Goal: Contribute content: Add original content to the website for others to see

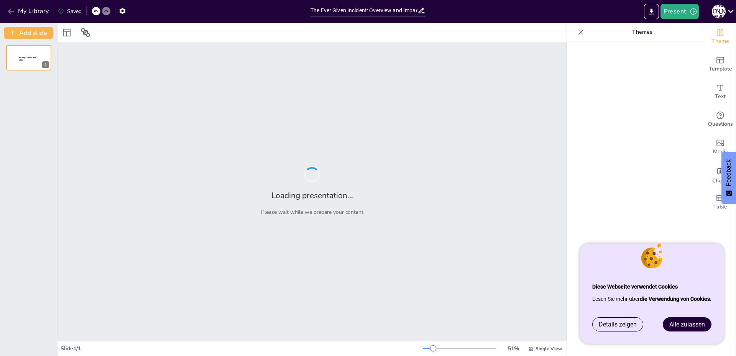
type input "The Ever Given Incident: Overview and Impact on Global Trade"
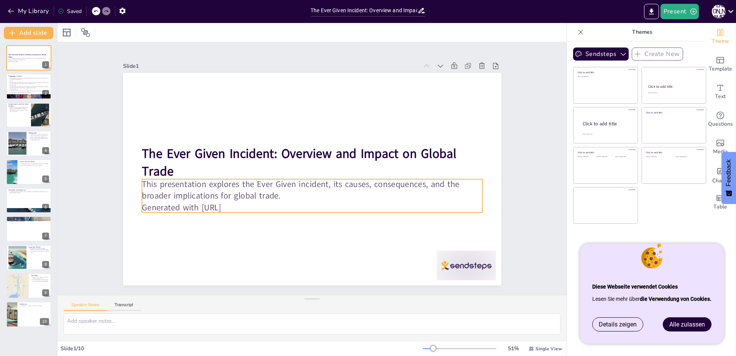
click at [242, 206] on p "Generated with [URL]" at bounding box center [312, 208] width 341 height 12
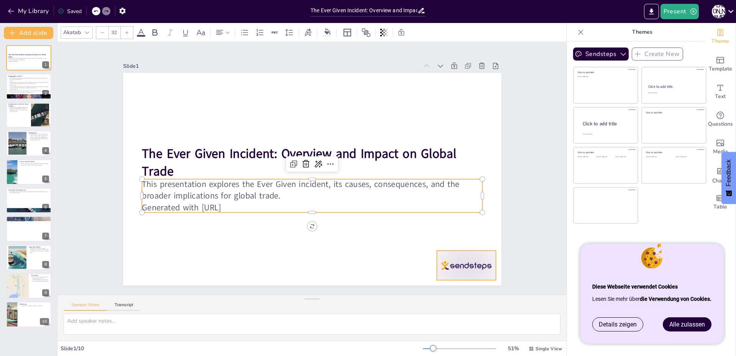
click at [448, 273] on div at bounding box center [466, 266] width 59 height 30
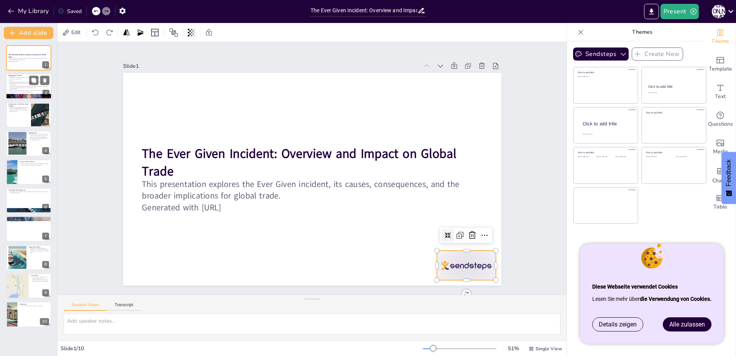
click at [13, 94] on div at bounding box center [29, 97] width 46 height 20
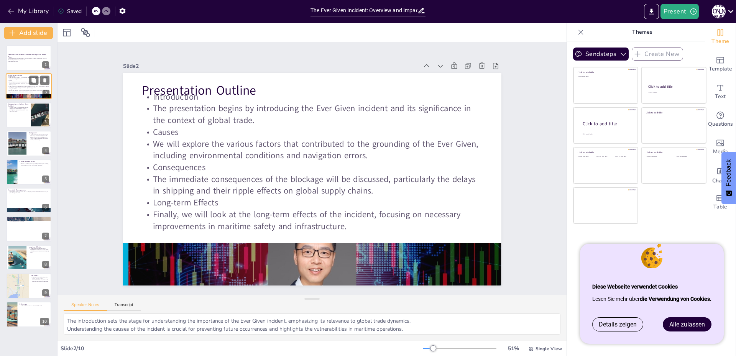
type textarea "The introduction sets the stage for understanding the importance of the Ever Gi…"
click at [15, 115] on div at bounding box center [29, 115] width 46 height 26
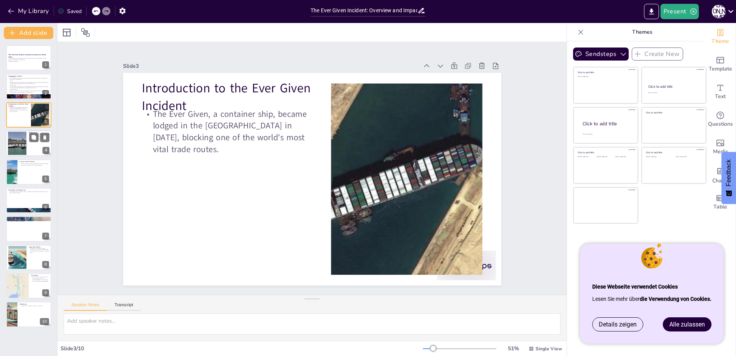
click at [21, 146] on div at bounding box center [17, 143] width 31 height 23
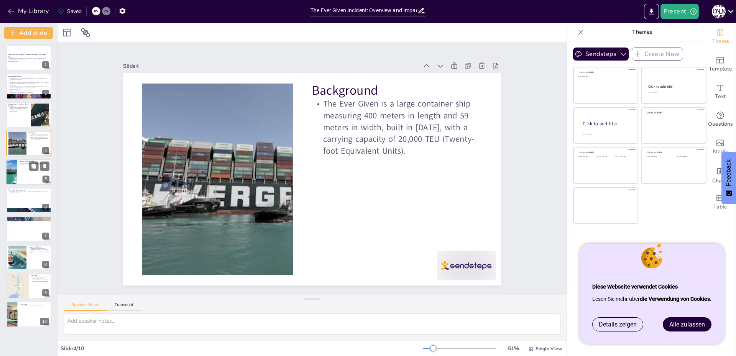
click at [25, 178] on div at bounding box center [29, 172] width 46 height 26
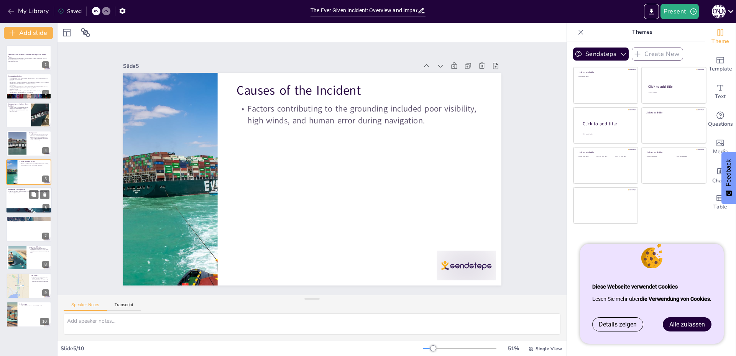
click at [18, 201] on div at bounding box center [29, 201] width 46 height 26
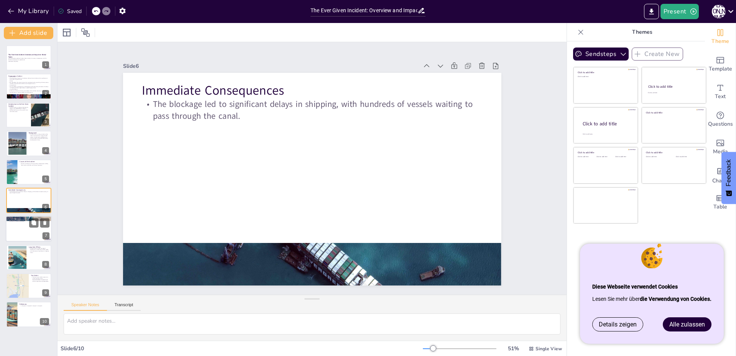
click at [18, 221] on p "The incident highlighted vulnerabilities in global supply chains, causing disru…" at bounding box center [28, 220] width 41 height 3
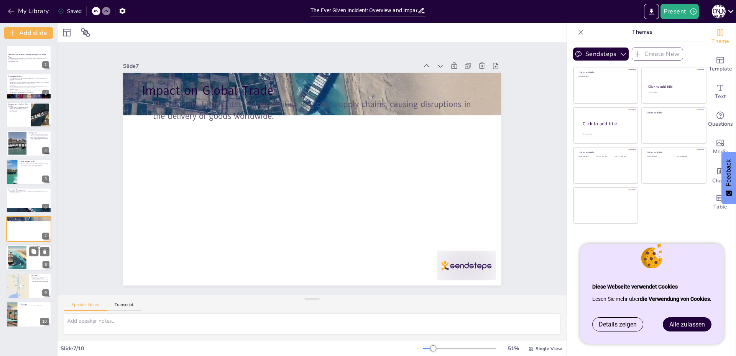
click at [19, 257] on div at bounding box center [17, 257] width 41 height 23
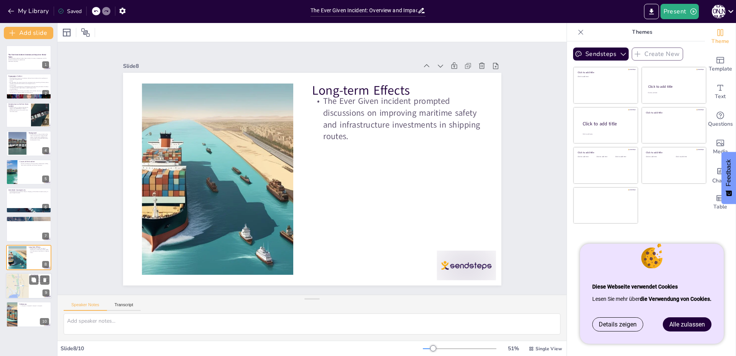
click at [21, 286] on div at bounding box center [17, 286] width 23 height 27
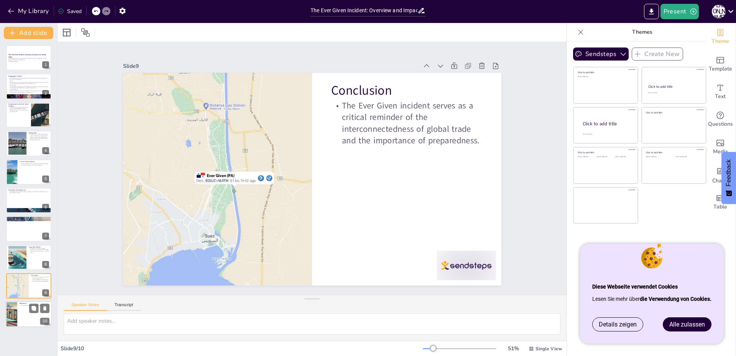
click at [18, 316] on div at bounding box center [29, 315] width 46 height 26
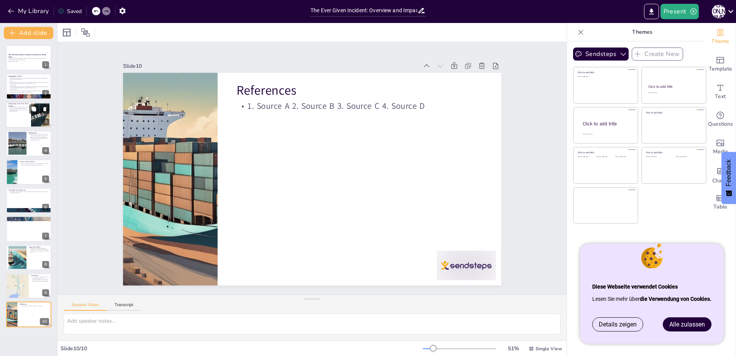
click at [20, 111] on p "The Ever Given, a container ship, became lodged in the [GEOGRAPHIC_DATA] in [DA…" at bounding box center [18, 109] width 21 height 6
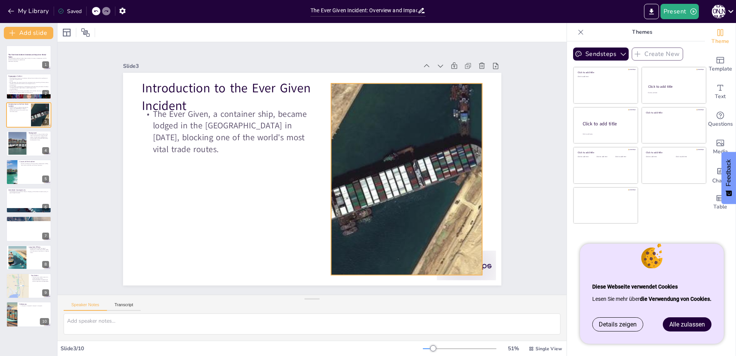
click at [359, 196] on div at bounding box center [402, 198] width 373 height 258
click at [617, 327] on span "Details zeigen" at bounding box center [618, 324] width 38 height 7
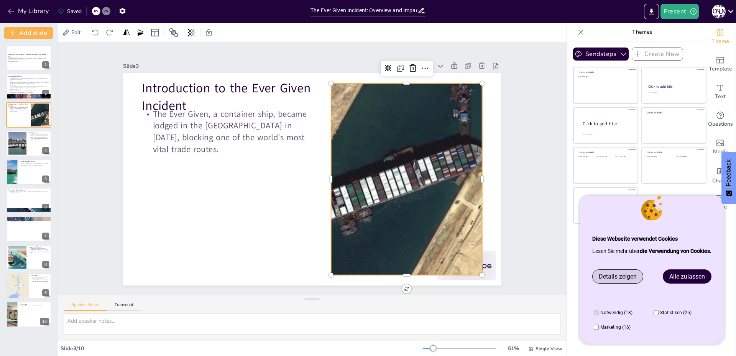
click at [605, 276] on span "Details zeigen" at bounding box center [618, 276] width 38 height 7
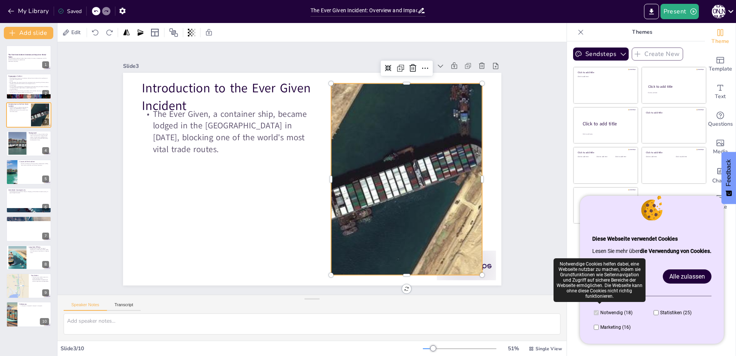
click at [606, 313] on span "Notwendig (18)" at bounding box center [617, 312] width 32 height 5
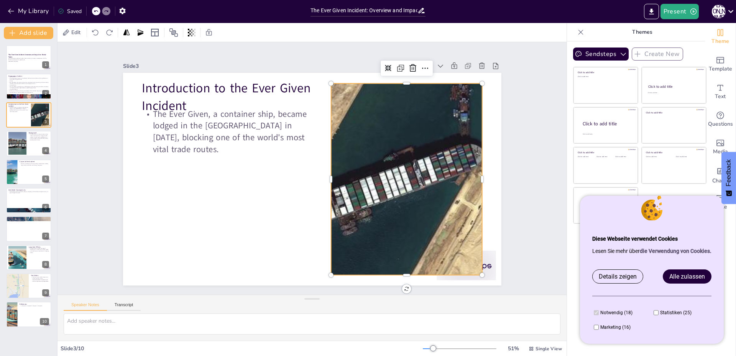
click at [646, 252] on link "die Verwendung von Cookies." at bounding box center [676, 251] width 72 height 6
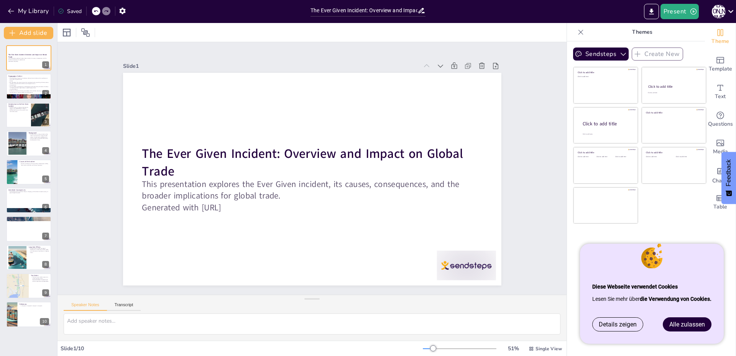
click at [681, 326] on span "Alle zulassen" at bounding box center [688, 324] width 36 height 7
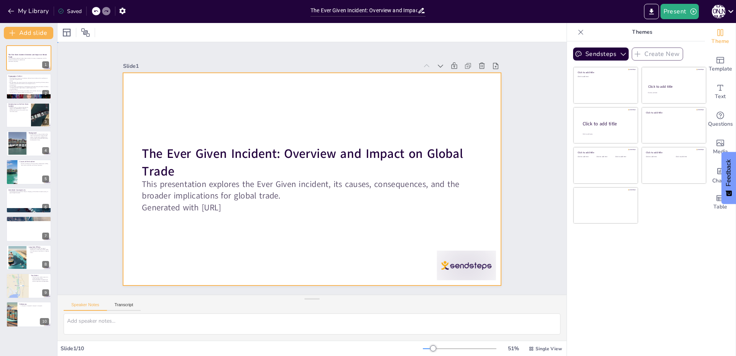
click at [412, 137] on div at bounding box center [312, 179] width 378 height 213
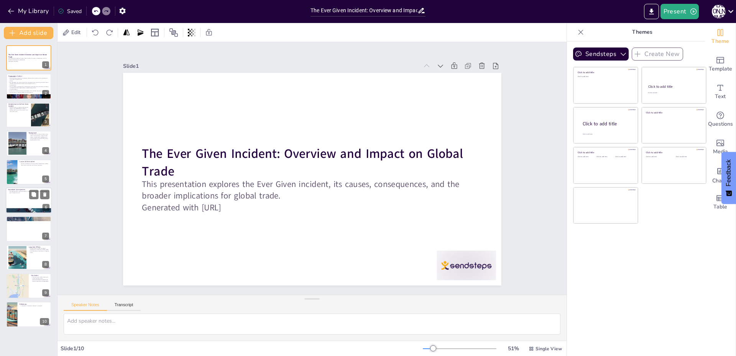
click at [16, 205] on div at bounding box center [29, 201] width 46 height 26
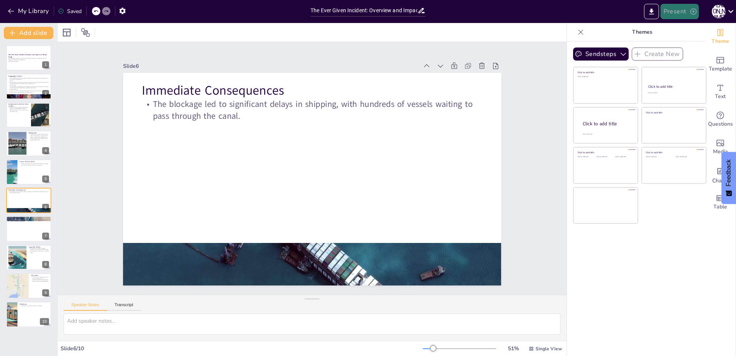
click at [672, 10] on button "Present" at bounding box center [680, 11] width 38 height 15
click at [671, 29] on li "Preview presentation" at bounding box center [691, 28] width 61 height 12
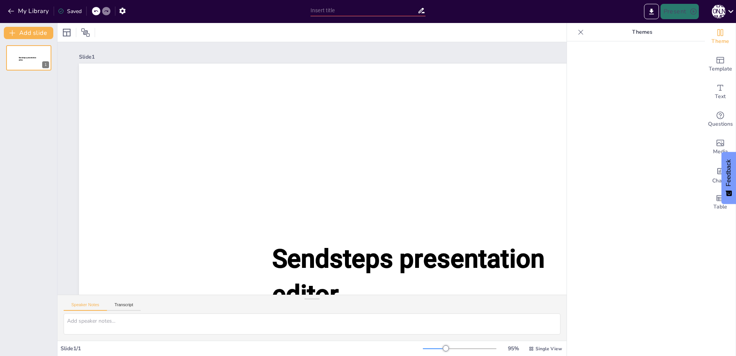
type input "The Ever Given Incident: Overview and Impact on Global Trade"
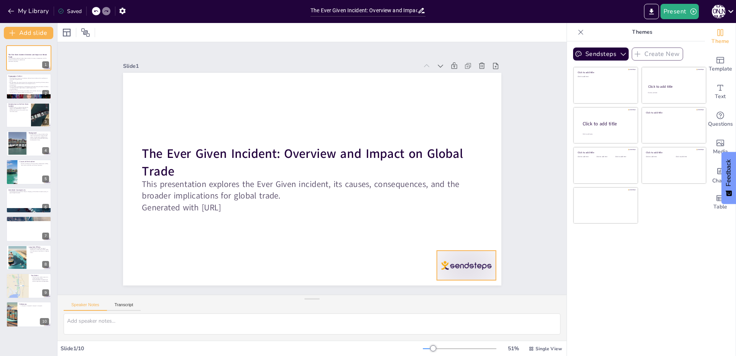
click at [464, 261] on div at bounding box center [466, 266] width 59 height 30
click at [480, 233] on icon at bounding box center [484, 235] width 9 height 9
click at [121, 8] on icon "button" at bounding box center [122, 11] width 8 height 8
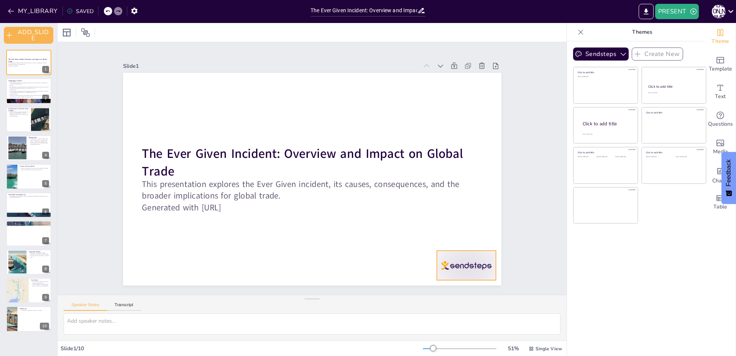
click at [452, 84] on div at bounding box center [452, 51] width 46 height 65
click at [288, 346] on icon at bounding box center [282, 351] width 11 height 11
click at [135, 14] on icon "button" at bounding box center [134, 11] width 8 height 8
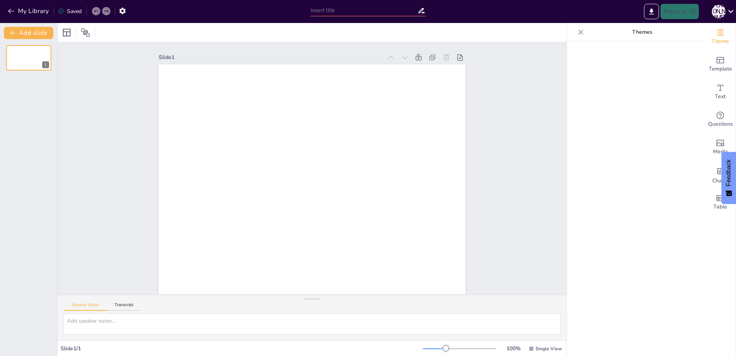
type input "The Ever Given Incident: Overview and Impact on Global Trade"
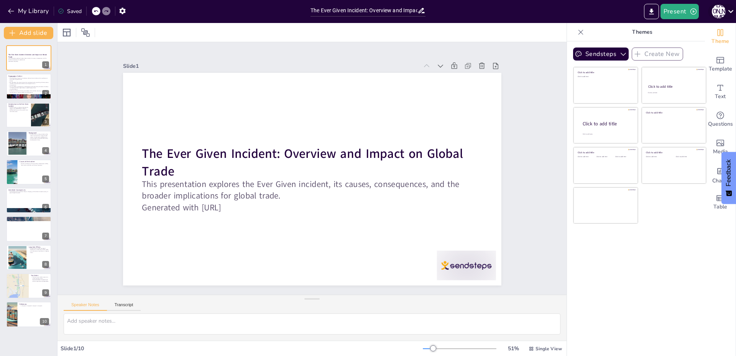
click at [723, 15] on div "[PERSON_NAME]" at bounding box center [719, 12] width 14 height 14
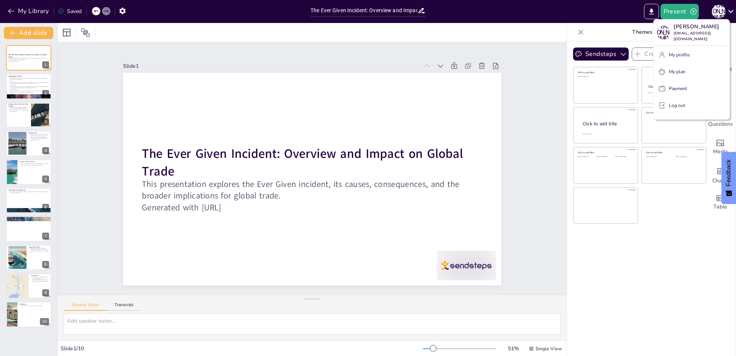
click at [676, 106] on p "Log out" at bounding box center [677, 105] width 16 height 7
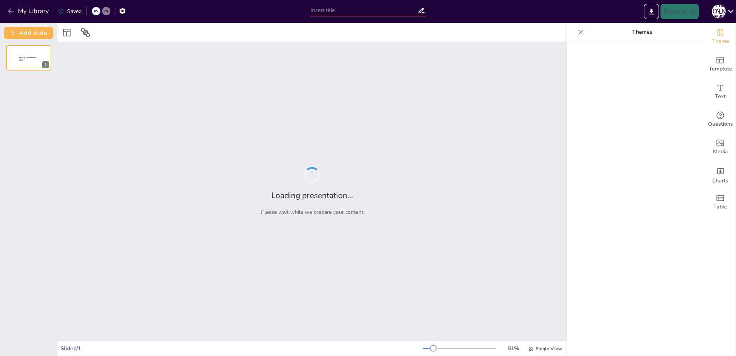
type input "The Ever Given Incident: Overview and Impact on Global Trade"
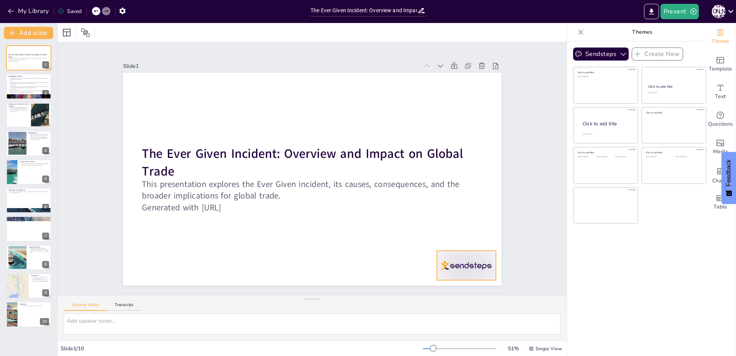
click at [447, 258] on div at bounding box center [466, 266] width 59 height 30
click at [481, 231] on icon at bounding box center [484, 235] width 9 height 9
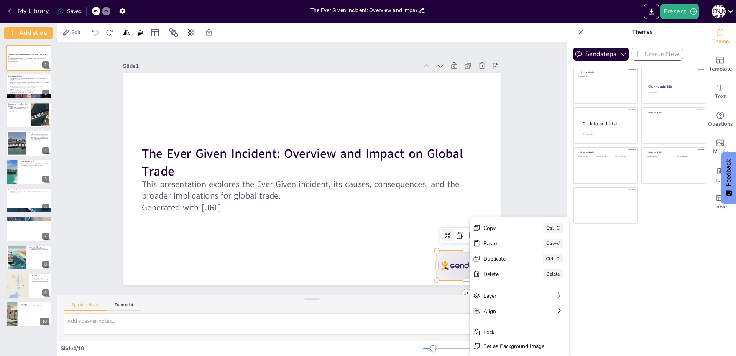
click at [722, 12] on div "[PERSON_NAME]" at bounding box center [719, 12] width 14 height 14
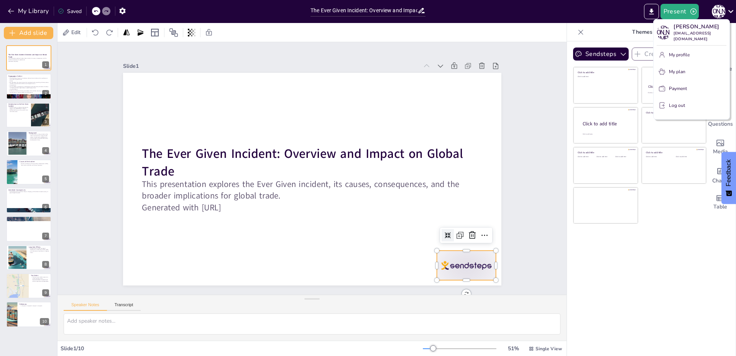
click at [124, 12] on div at bounding box center [368, 178] width 736 height 356
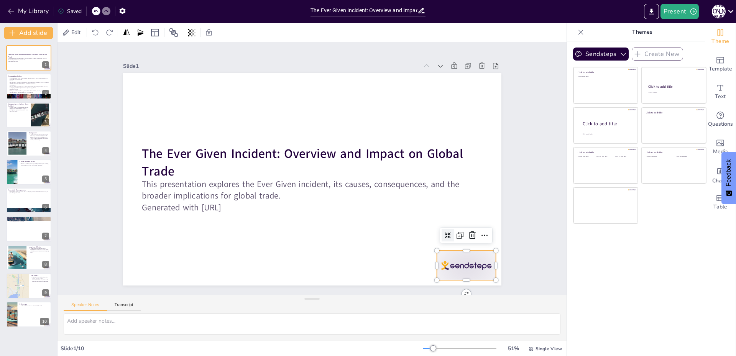
click at [124, 12] on icon "button" at bounding box center [122, 11] width 6 height 7
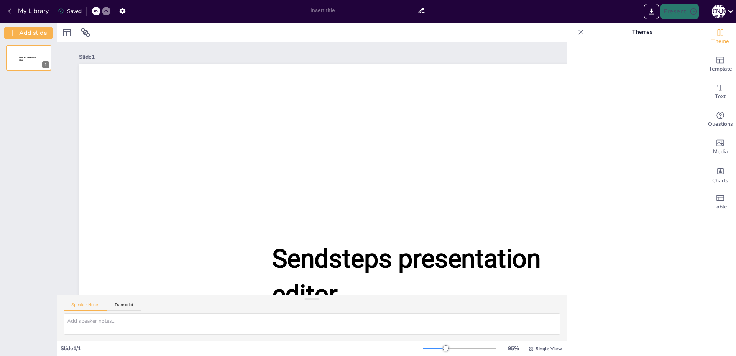
type input "The Ever Given Incident: Overview and Impact on Global Trade"
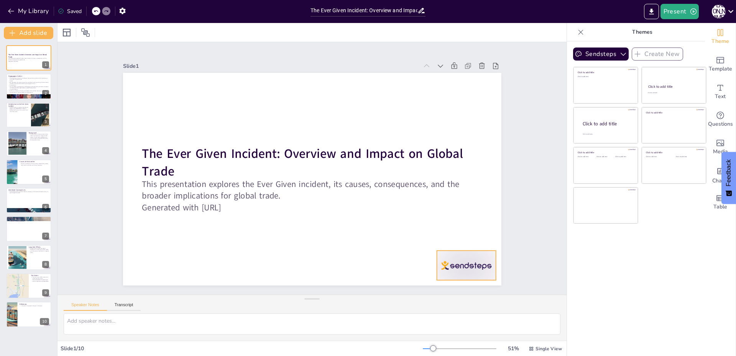
click at [481, 269] on div at bounding box center [466, 266] width 59 height 30
click at [481, 237] on div at bounding box center [485, 235] width 12 height 12
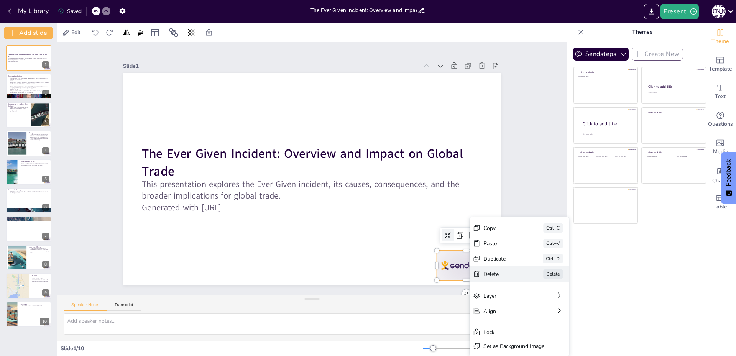
click at [499, 276] on div "Delete" at bounding box center [503, 274] width 38 height 7
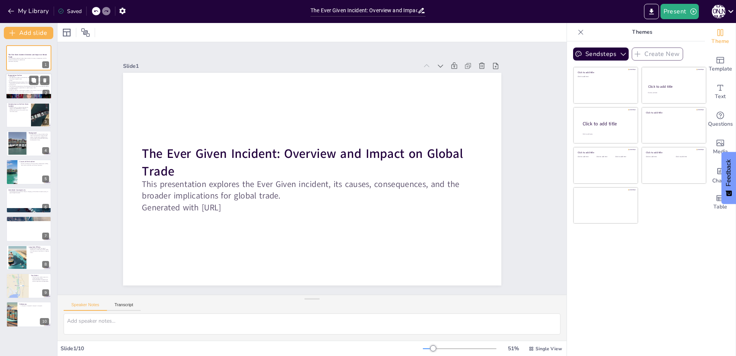
click at [23, 84] on p "Consequences" at bounding box center [28, 85] width 41 height 2
type textarea "The introduction sets the stage for understanding the importance of the Ever Gi…"
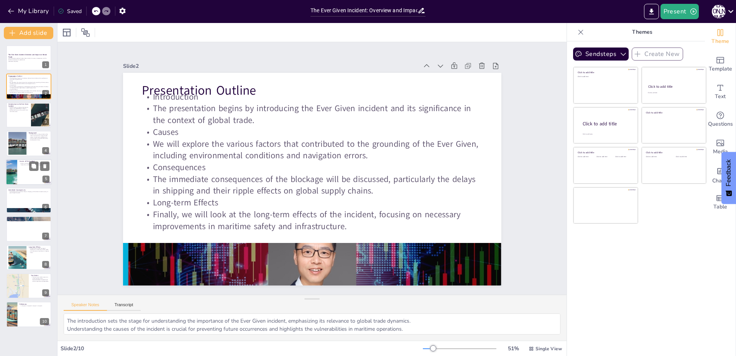
click at [21, 174] on div at bounding box center [29, 172] width 46 height 26
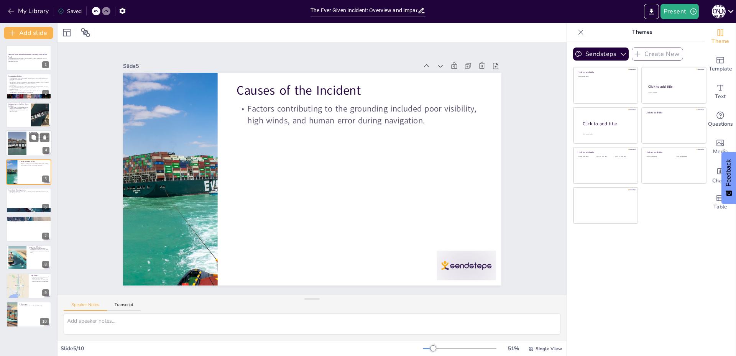
click at [27, 149] on div at bounding box center [29, 143] width 46 height 26
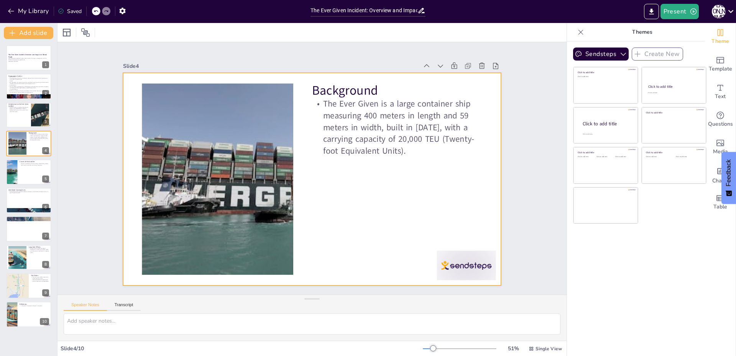
click at [460, 247] on div at bounding box center [312, 179] width 378 height 213
click at [461, 257] on div at bounding box center [466, 266] width 59 height 30
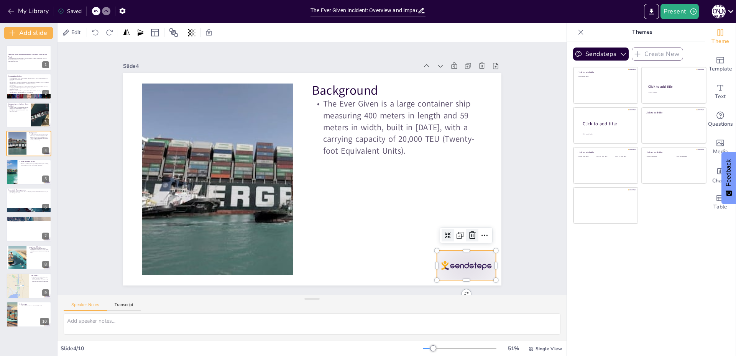
click at [468, 237] on icon at bounding box center [472, 235] width 9 height 9
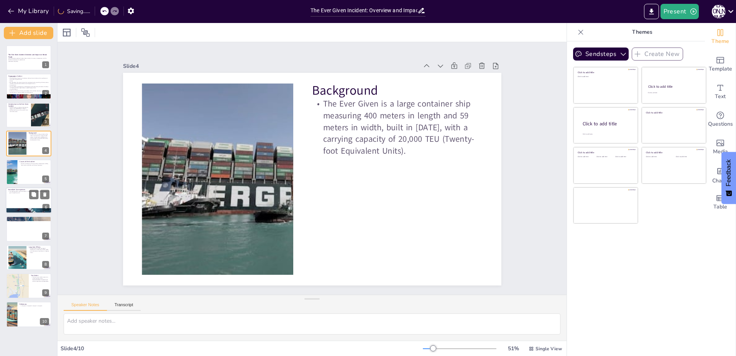
click at [33, 203] on div at bounding box center [29, 201] width 46 height 26
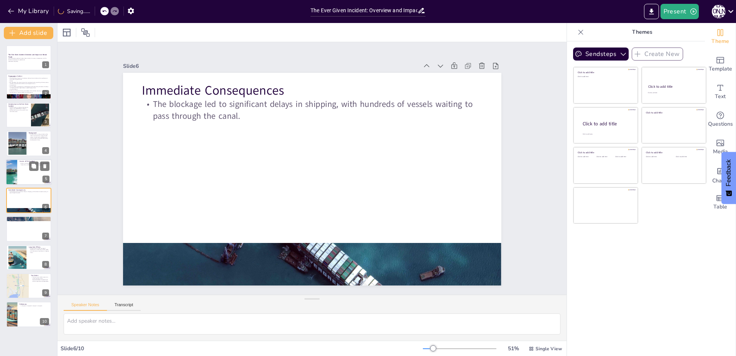
click at [24, 172] on div at bounding box center [29, 172] width 46 height 26
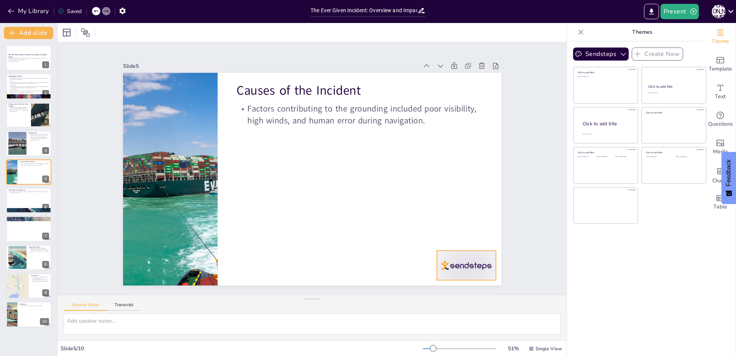
click at [439, 258] on div at bounding box center [466, 266] width 59 height 30
click at [469, 232] on icon at bounding box center [472, 236] width 7 height 8
click at [15, 256] on div at bounding box center [17, 257] width 41 height 23
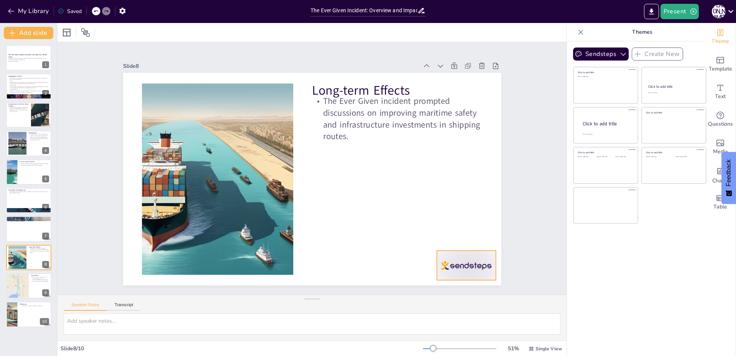
click at [462, 258] on div at bounding box center [466, 266] width 59 height 30
click at [469, 234] on icon at bounding box center [472, 236] width 7 height 8
click at [21, 309] on div at bounding box center [29, 315] width 46 height 26
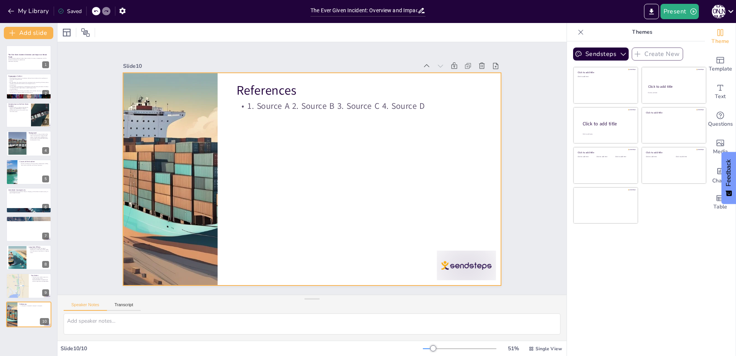
click at [451, 269] on div at bounding box center [466, 266] width 59 height 30
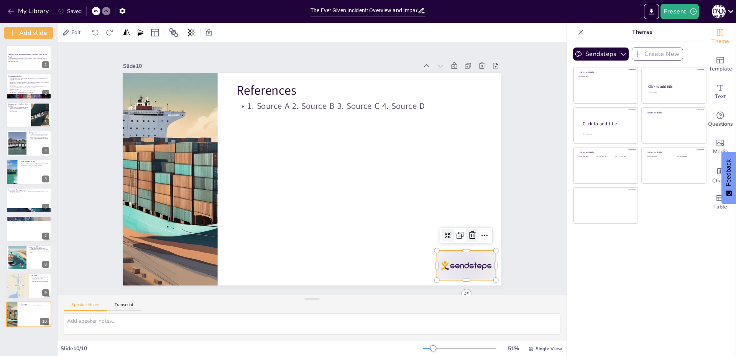
click at [467, 238] on div at bounding box center [472, 235] width 12 height 12
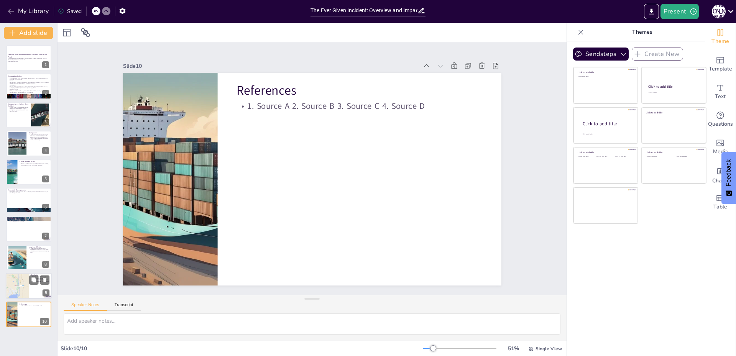
click at [16, 284] on div at bounding box center [17, 286] width 23 height 27
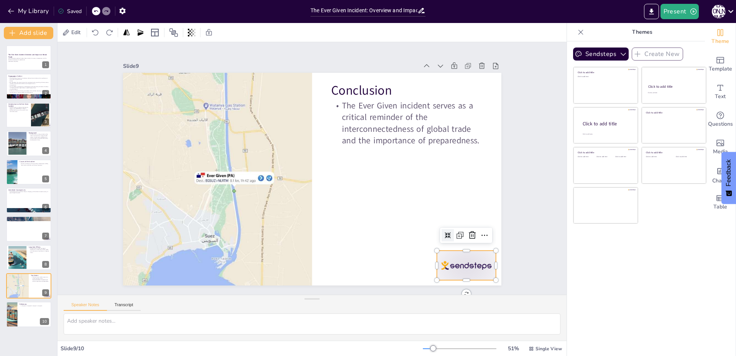
click at [477, 255] on div at bounding box center [466, 266] width 59 height 30
click at [468, 232] on icon at bounding box center [472, 235] width 9 height 9
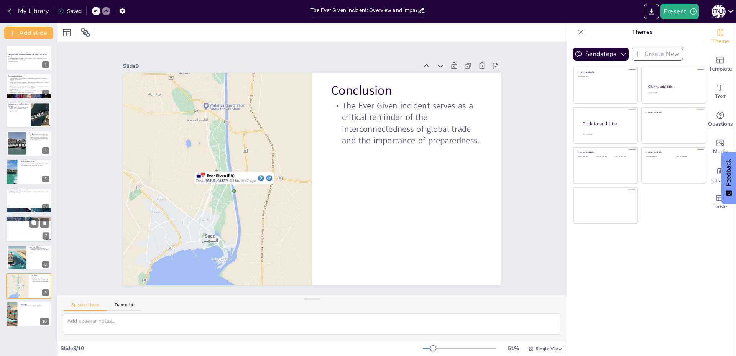
click at [16, 232] on div at bounding box center [29, 229] width 46 height 26
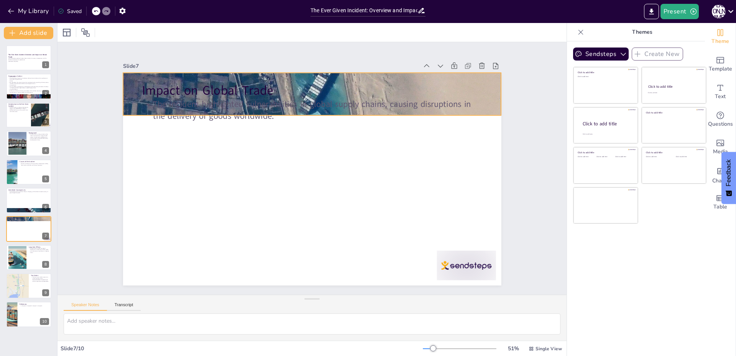
click at [428, 72] on div at bounding box center [312, 94] width 378 height 252
click at [429, 79] on div "Impact on Global Trade The incident highlighted vulnerabilities in global suppl…" at bounding box center [312, 179] width 378 height 213
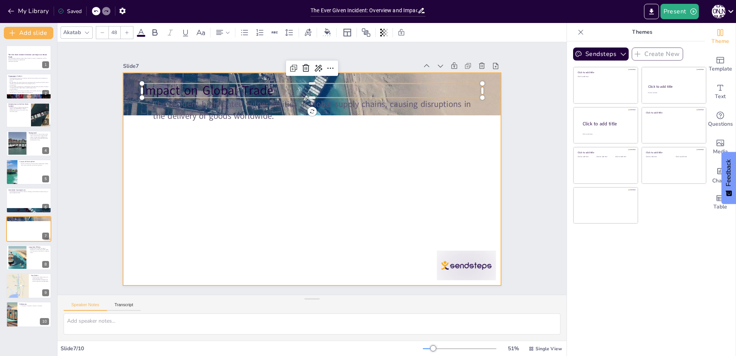
click at [444, 251] on div at bounding box center [466, 266] width 59 height 30
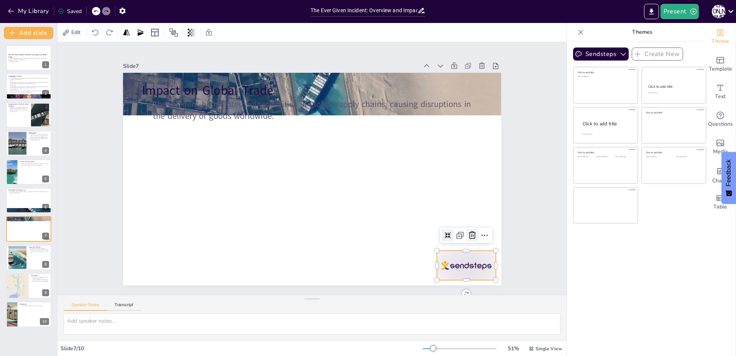
click at [468, 231] on icon at bounding box center [472, 235] width 9 height 9
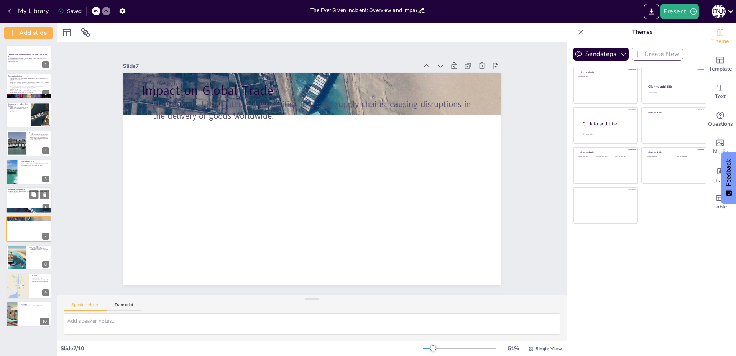
click at [18, 202] on div at bounding box center [29, 201] width 46 height 26
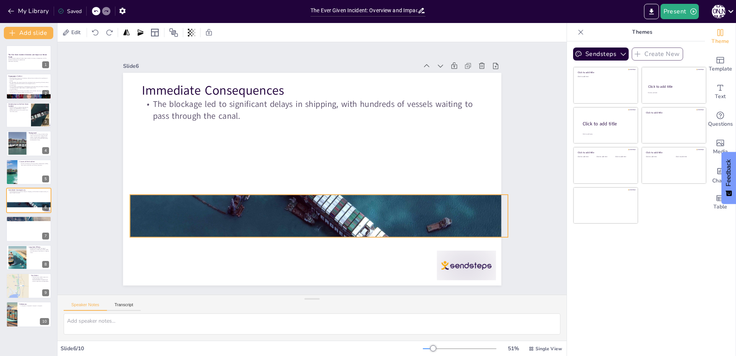
drag, startPoint x: 326, startPoint y: 256, endPoint x: 333, endPoint y: 207, distance: 48.8
click at [333, 207] on div at bounding box center [319, 216] width 378 height 213
click at [440, 264] on div at bounding box center [466, 266] width 59 height 30
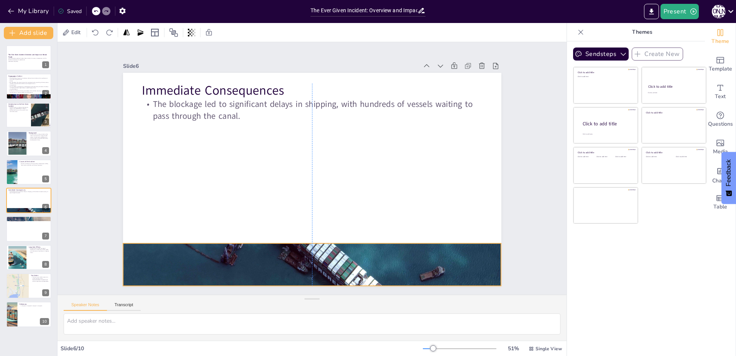
drag, startPoint x: 267, startPoint y: 205, endPoint x: 261, endPoint y: 254, distance: 49.0
click at [261, 254] on div at bounding box center [312, 264] width 378 height 213
click at [18, 67] on div at bounding box center [29, 58] width 46 height 26
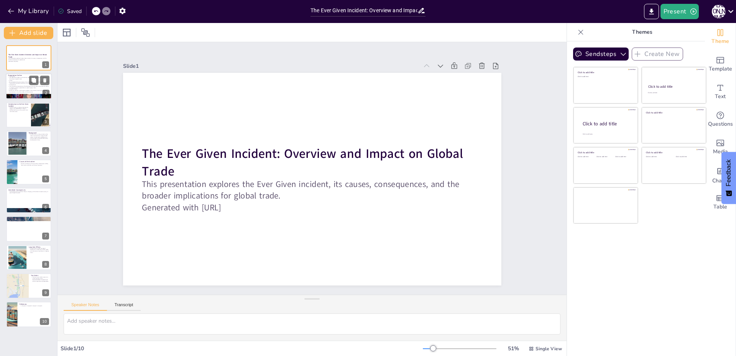
click at [13, 88] on p "The immediate consequences of the blockage will be discussed, particularly the …" at bounding box center [28, 87] width 41 height 3
type textarea "The introduction sets the stage for understanding the importance of the Ever Gi…"
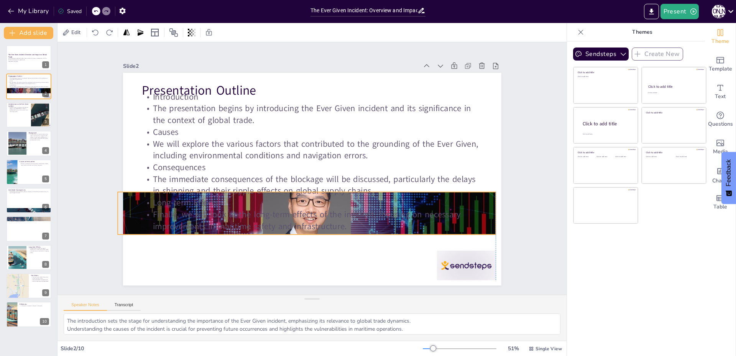
drag, startPoint x: 428, startPoint y: 255, endPoint x: 423, endPoint y: 204, distance: 51.3
click at [423, 73] on div "Presentation Outline Introduction The presentation begins by introducing the Ev…" at bounding box center [312, 73] width 378 height 0
click at [458, 274] on div at bounding box center [466, 266] width 59 height 30
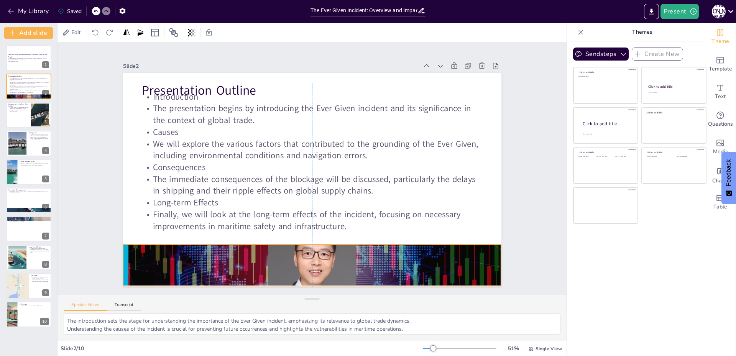
drag, startPoint x: 480, startPoint y: 220, endPoint x: 485, endPoint y: 273, distance: 52.7
click at [485, 273] on div at bounding box center [312, 266] width 378 height 162
click at [11, 109] on p "The Ever Given, a container ship, became lodged in the [GEOGRAPHIC_DATA] in [DA…" at bounding box center [18, 109] width 21 height 6
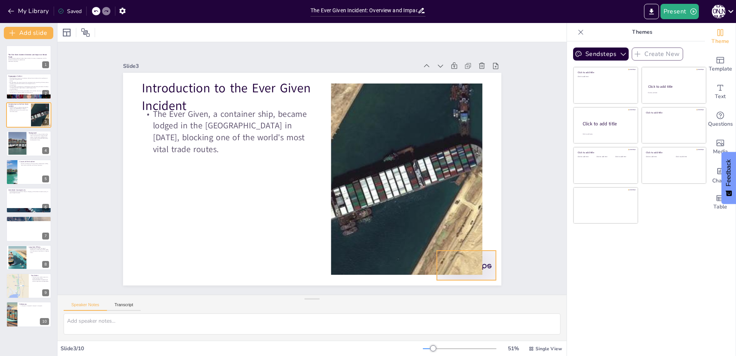
click at [484, 262] on div at bounding box center [466, 266] width 59 height 30
click at [16, 142] on div at bounding box center [17, 143] width 31 height 23
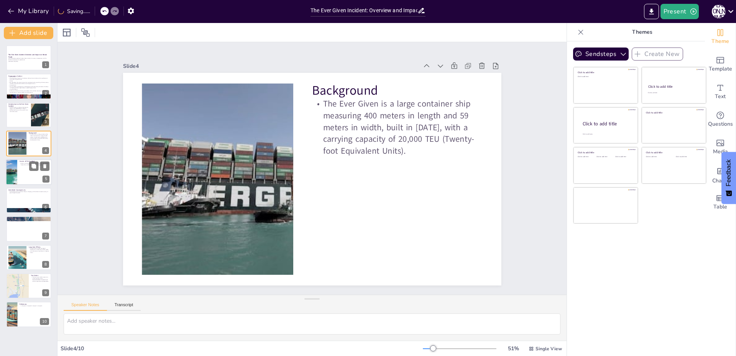
click at [35, 172] on div at bounding box center [29, 172] width 46 height 26
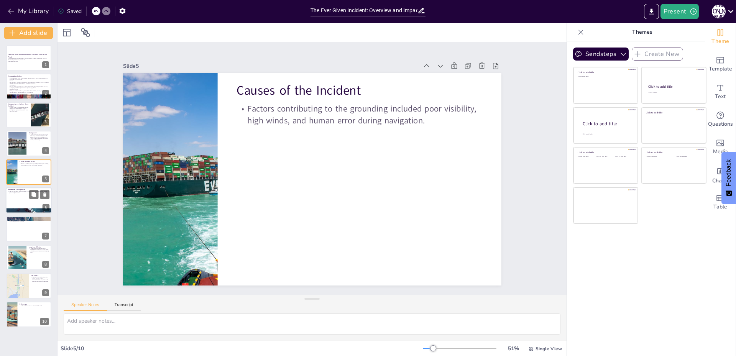
click at [23, 206] on div at bounding box center [29, 201] width 46 height 26
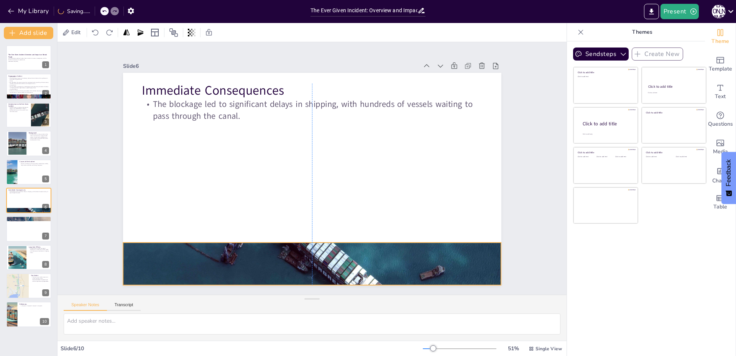
click at [277, 256] on div at bounding box center [312, 264] width 378 height 213
click at [16, 227] on div at bounding box center [29, 229] width 46 height 26
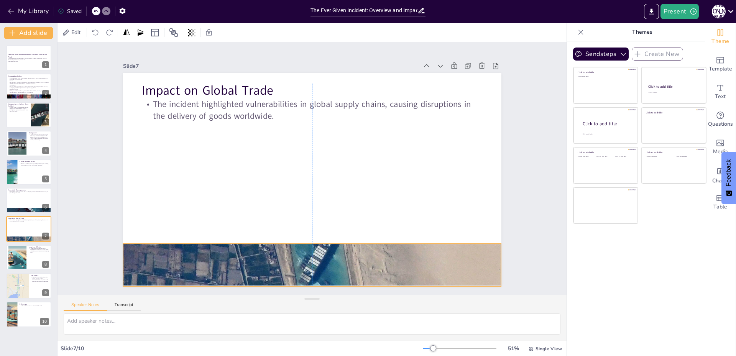
drag, startPoint x: 480, startPoint y: 76, endPoint x: 480, endPoint y: 247, distance: 171.0
click at [480, 247] on div at bounding box center [312, 265] width 378 height 252
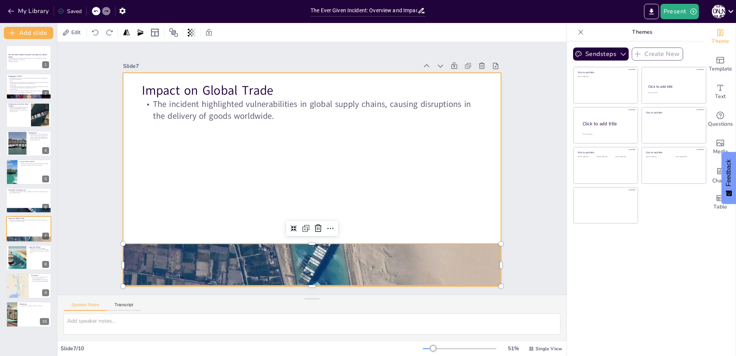
click at [419, 155] on div at bounding box center [312, 179] width 378 height 213
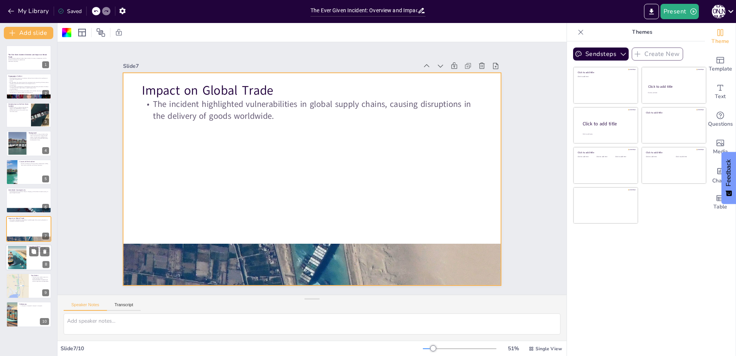
click at [23, 255] on div at bounding box center [17, 257] width 41 height 23
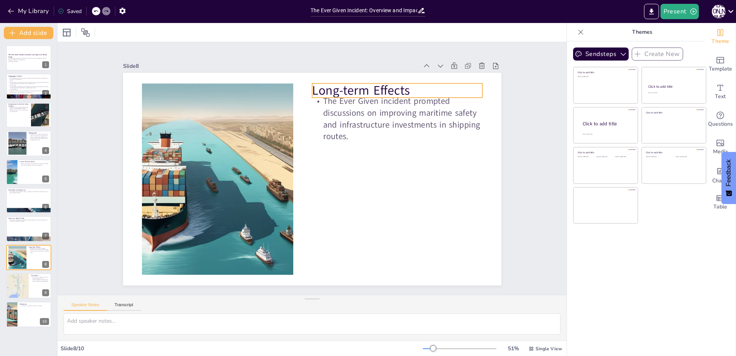
click at [417, 87] on p "Long-term Effects" at bounding box center [397, 91] width 170 height 18
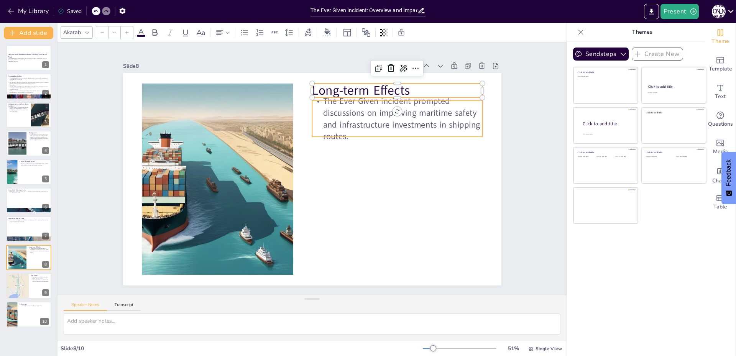
click at [316, 103] on p "The Ever Given incident prompted discussions on improving maritime safety and i…" at bounding box center [397, 118] width 170 height 47
type input "32"
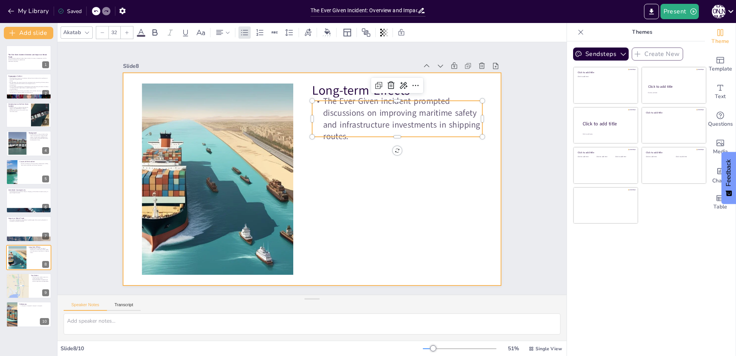
click at [431, 178] on div at bounding box center [312, 179] width 378 height 213
click at [411, 92] on p "Long-term Effects" at bounding box center [397, 91] width 170 height 18
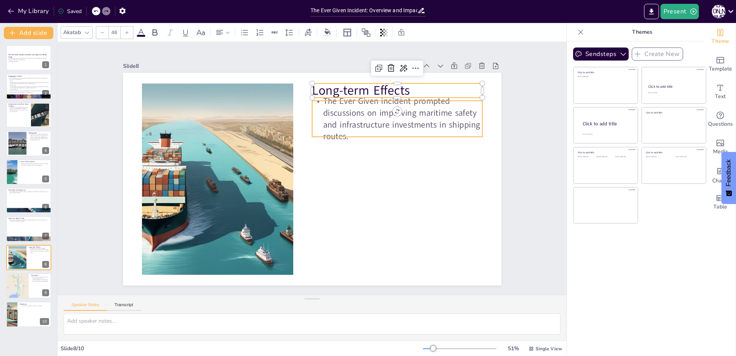
type input "32"
click at [418, 99] on p "The Ever Given incident prompted discussions on improving maritime safety and i…" at bounding box center [397, 118] width 170 height 47
click at [424, 95] on div at bounding box center [397, 98] width 170 height 6
click at [427, 97] on div at bounding box center [397, 98] width 170 height 6
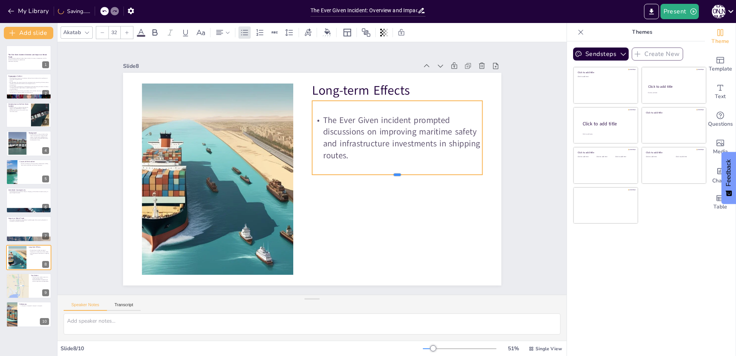
drag, startPoint x: 391, startPoint y: 136, endPoint x: 377, endPoint y: 174, distance: 40.5
click at [377, 175] on div at bounding box center [397, 178] width 170 height 6
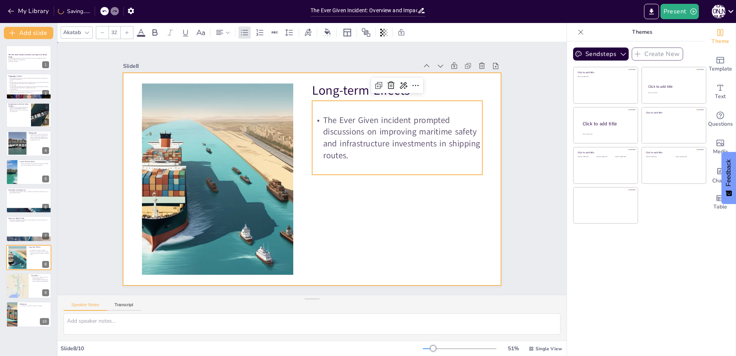
click at [323, 228] on div at bounding box center [312, 179] width 378 height 213
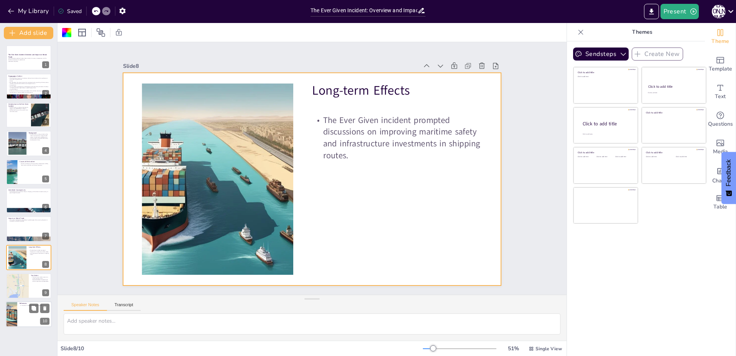
click at [15, 310] on div at bounding box center [11, 315] width 45 height 26
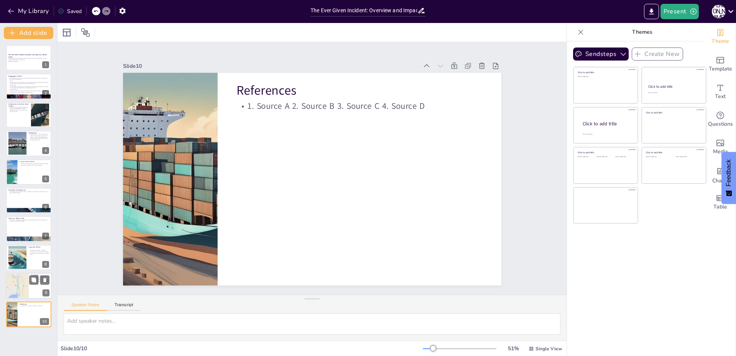
click at [18, 291] on div at bounding box center [17, 286] width 23 height 27
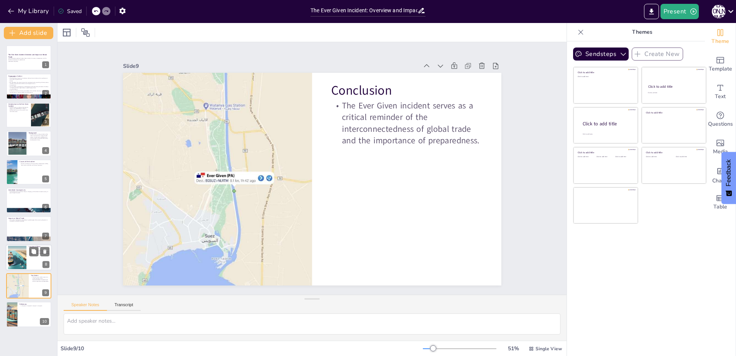
click at [13, 257] on div at bounding box center [17, 257] width 41 height 23
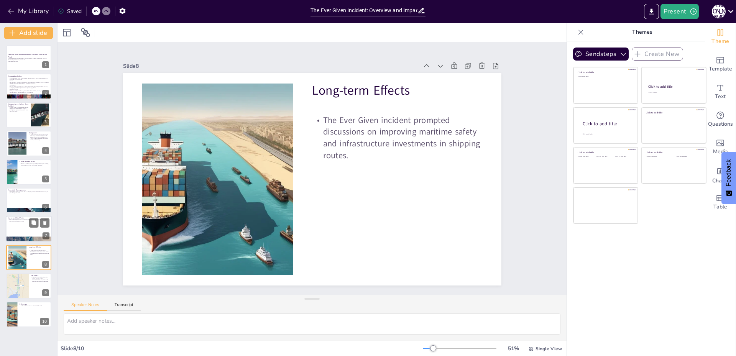
click at [20, 229] on div at bounding box center [29, 229] width 46 height 26
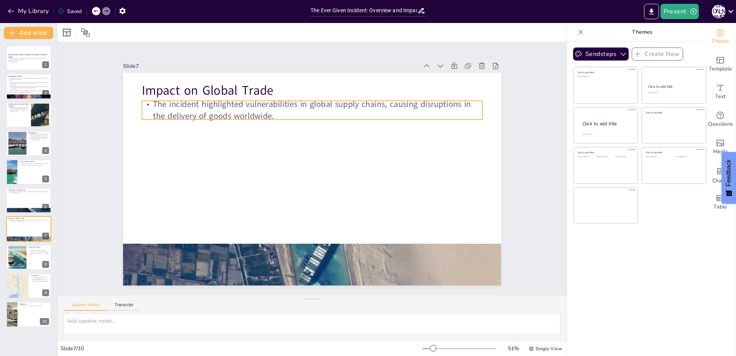
click at [291, 100] on p "The incident highlighted vulnerabilities in global supply chains, causing disru…" at bounding box center [312, 110] width 341 height 23
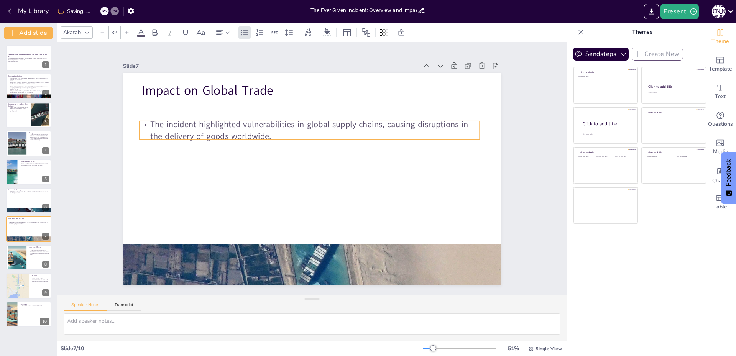
drag, startPoint x: 286, startPoint y: 111, endPoint x: 283, endPoint y: 132, distance: 20.5
click at [283, 132] on p "The incident highlighted vulnerabilities in global supply chains, causing disru…" at bounding box center [309, 130] width 341 height 23
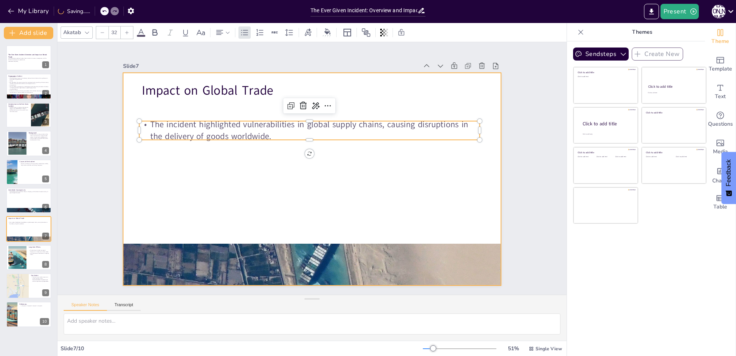
click at [265, 163] on div at bounding box center [312, 179] width 378 height 213
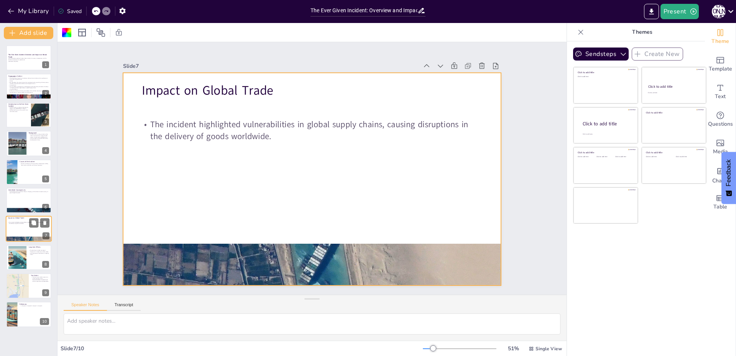
click at [14, 231] on div at bounding box center [29, 229] width 46 height 26
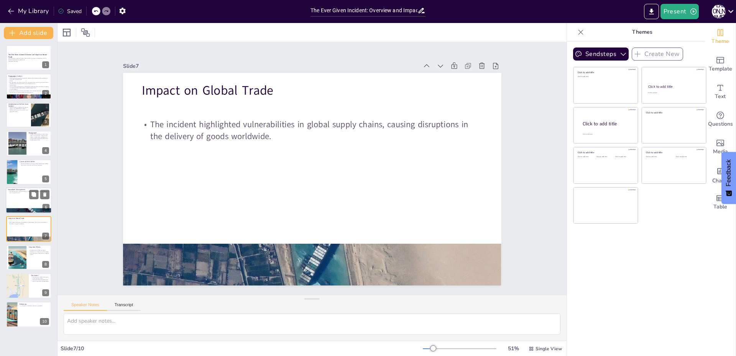
click at [22, 201] on div at bounding box center [29, 201] width 46 height 26
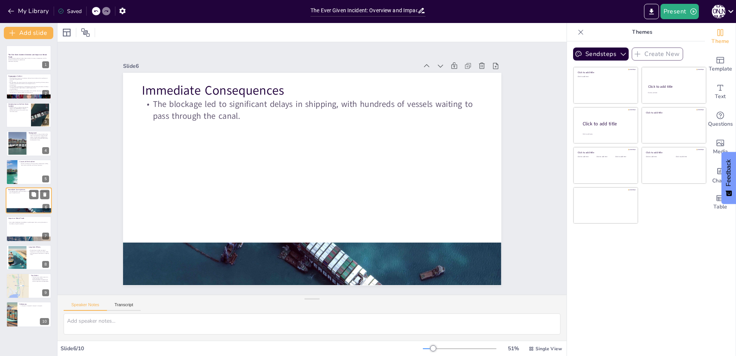
scroll to position [0, 0]
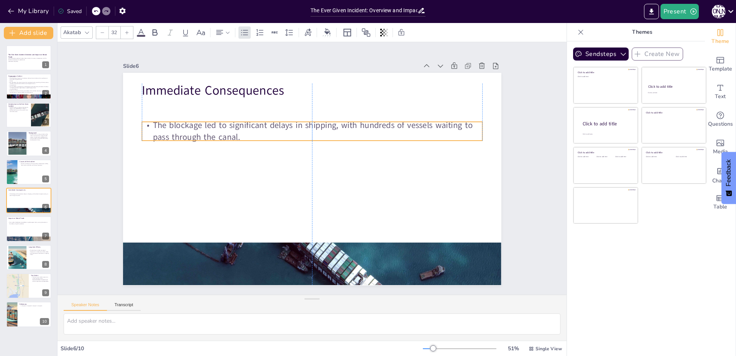
drag, startPoint x: 213, startPoint y: 114, endPoint x: 213, endPoint y: 135, distance: 21.1
click at [213, 135] on p "The blockage led to significant delays in shipping, with hundreds of vessels wa…" at bounding box center [312, 131] width 341 height 23
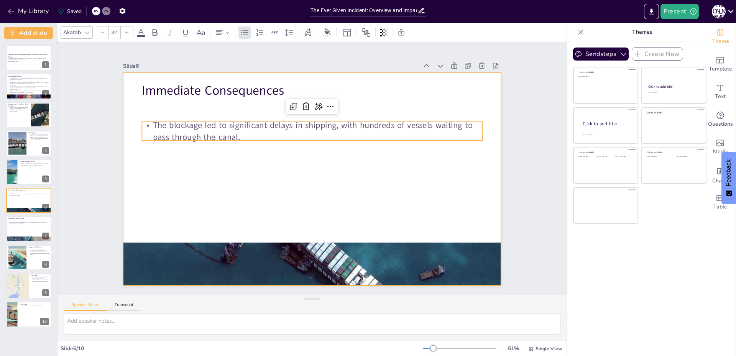
click at [186, 168] on div at bounding box center [312, 179] width 378 height 213
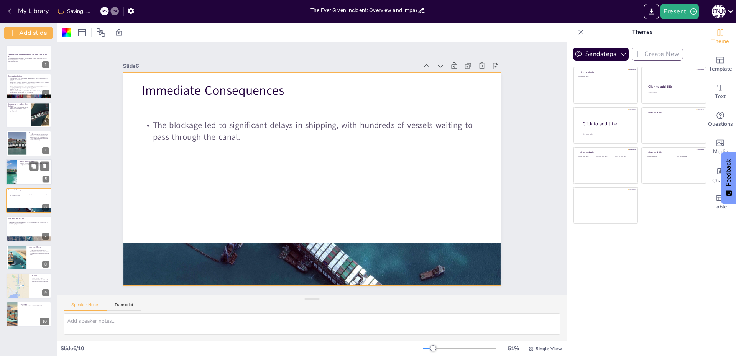
click at [18, 175] on div at bounding box center [29, 172] width 46 height 26
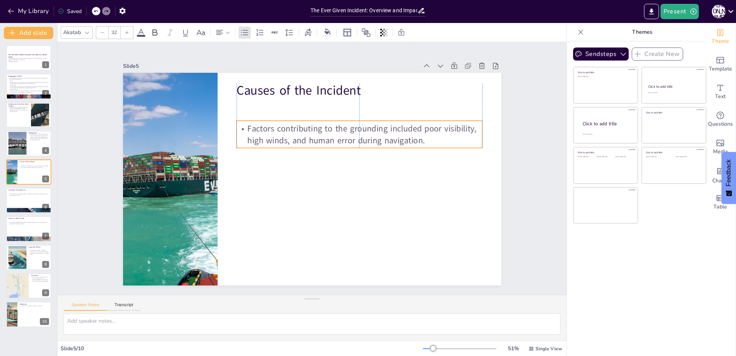
drag, startPoint x: 291, startPoint y: 113, endPoint x: 293, endPoint y: 133, distance: 20.0
click at [293, 133] on p "Factors contributing to the grounding included poor visibility, high winds, and…" at bounding box center [360, 134] width 246 height 23
click at [267, 158] on div at bounding box center [312, 179] width 378 height 213
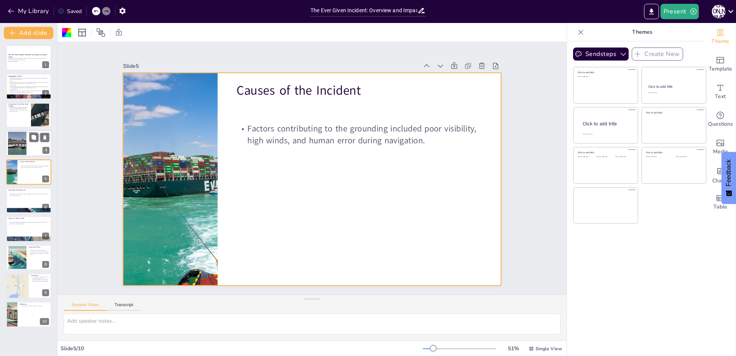
click at [11, 141] on div at bounding box center [17, 143] width 31 height 23
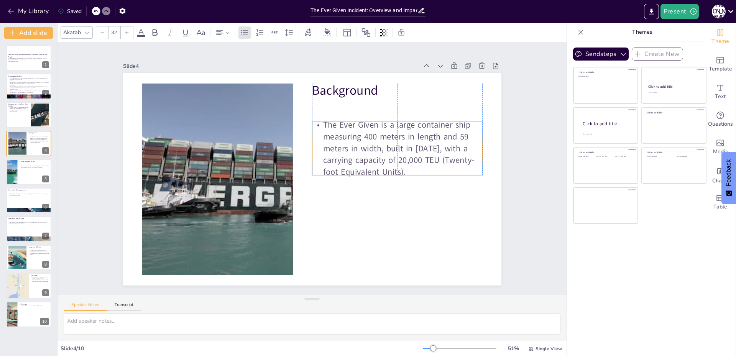
drag, startPoint x: 334, startPoint y: 99, endPoint x: 333, endPoint y: 120, distance: 21.1
click at [333, 120] on p "The Ever Given is a large container ship measuring 400 meters in length and 59 …" at bounding box center [397, 148] width 170 height 59
click at [13, 111] on p "The Ever Given, a container ship, became lodged in the [GEOGRAPHIC_DATA] in [DA…" at bounding box center [18, 109] width 21 height 6
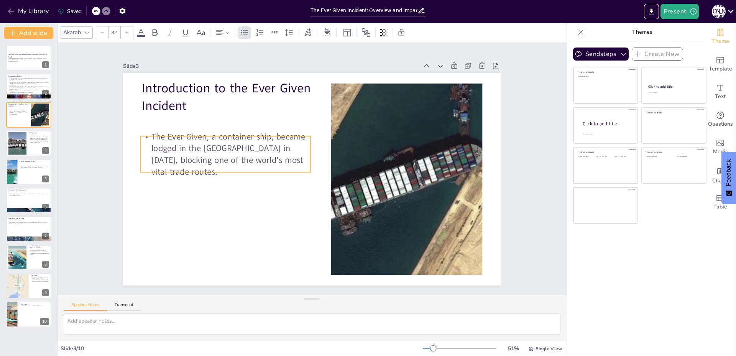
drag, startPoint x: 213, startPoint y: 136, endPoint x: 211, endPoint y: 159, distance: 22.7
click at [211, 159] on p "The Ever Given, a container ship, became lodged in the [GEOGRAPHIC_DATA] in [DA…" at bounding box center [225, 154] width 170 height 47
click at [238, 236] on div at bounding box center [312, 179] width 378 height 213
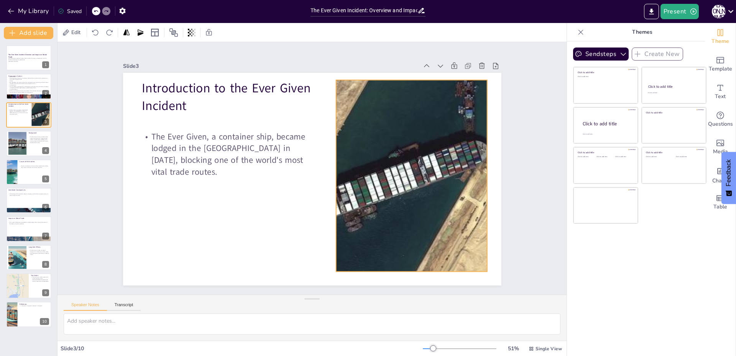
drag, startPoint x: 398, startPoint y: 214, endPoint x: 403, endPoint y: 210, distance: 6.1
click at [403, 210] on div at bounding box center [411, 176] width 341 height 192
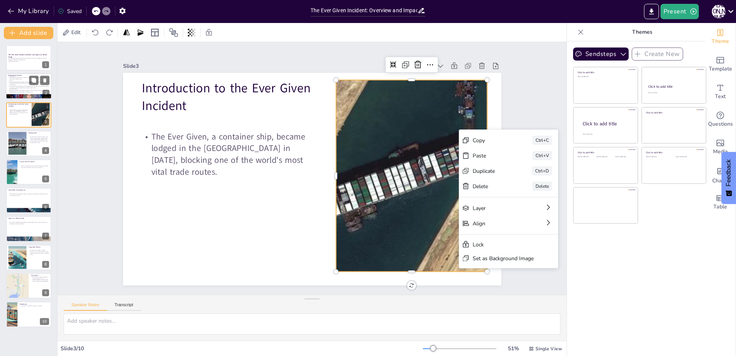
click at [20, 87] on p "The immediate consequences of the blockage will be discussed, particularly the …" at bounding box center [28, 87] width 41 height 3
type textarea "The introduction sets the stage for understanding the importance of the Ever Gi…"
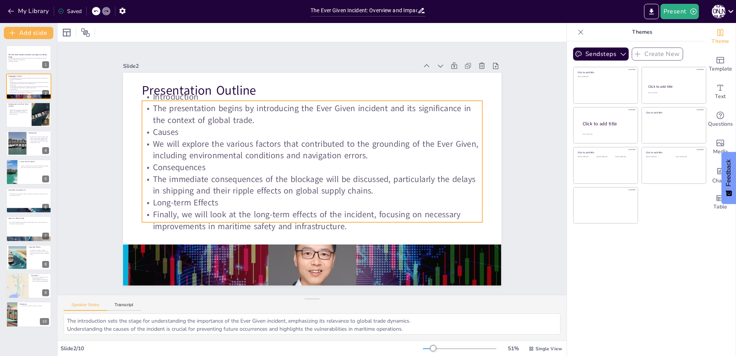
click at [172, 95] on div "Presentation Outline Introduction The presentation begins by introducing the Ev…" at bounding box center [312, 179] width 378 height 213
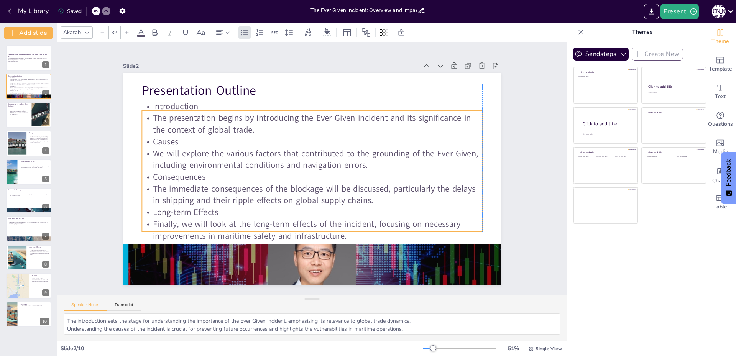
drag, startPoint x: 171, startPoint y: 110, endPoint x: 171, endPoint y: 119, distance: 9.6
click at [171, 119] on p "The presentation begins by introducing the Ever Given incident and its signific…" at bounding box center [312, 123] width 341 height 23
click at [79, 152] on div "Slide 1 The Ever Given Incident: Overview and Impact on Global Trade This prese…" at bounding box center [312, 168] width 509 height 253
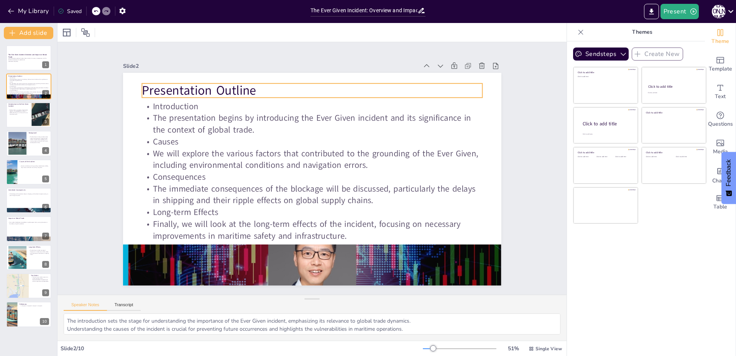
click at [234, 86] on p "Presentation Outline" at bounding box center [312, 91] width 341 height 18
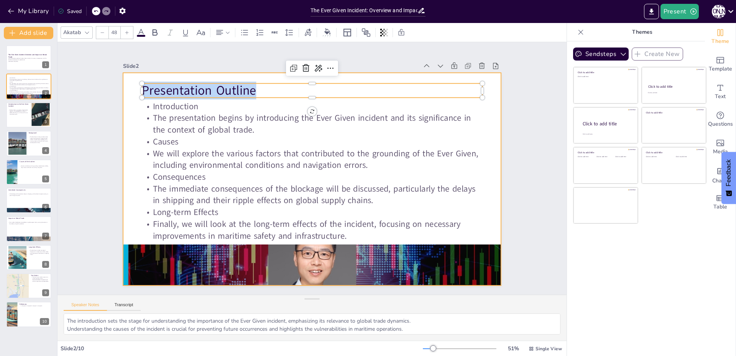
drag, startPoint x: 253, startPoint y: 88, endPoint x: 123, endPoint y: 84, distance: 130.4
click at [123, 84] on div "Introduction The presentation begins by introducing the Ever Given incident and…" at bounding box center [312, 179] width 378 height 213
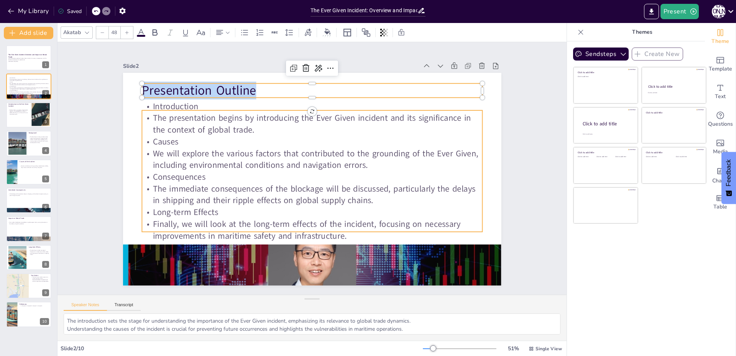
click at [293, 176] on p "Consequences" at bounding box center [312, 177] width 341 height 12
type input "32"
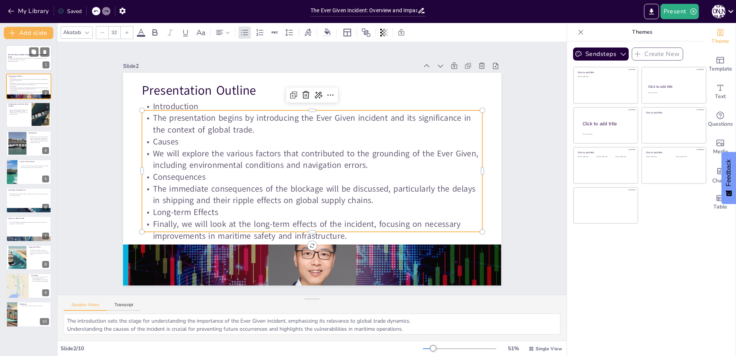
click at [23, 63] on div at bounding box center [29, 58] width 46 height 26
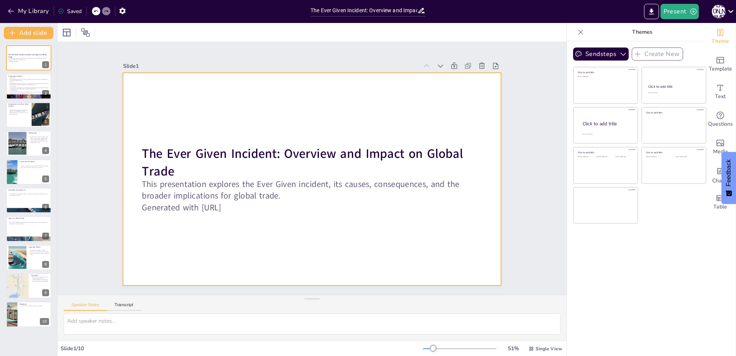
click at [244, 107] on div at bounding box center [312, 179] width 378 height 213
